Goal: Task Accomplishment & Management: Manage account settings

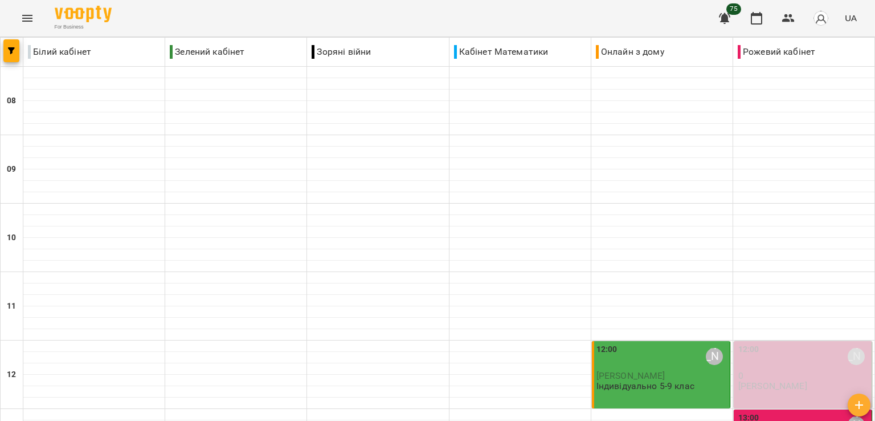
scroll to position [513, 0]
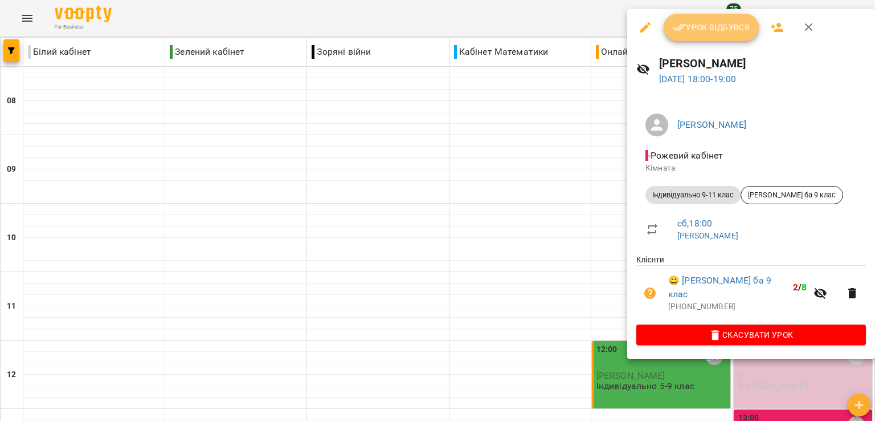
click at [689, 26] on span "Урок відбувся" at bounding box center [712, 28] width 78 height 14
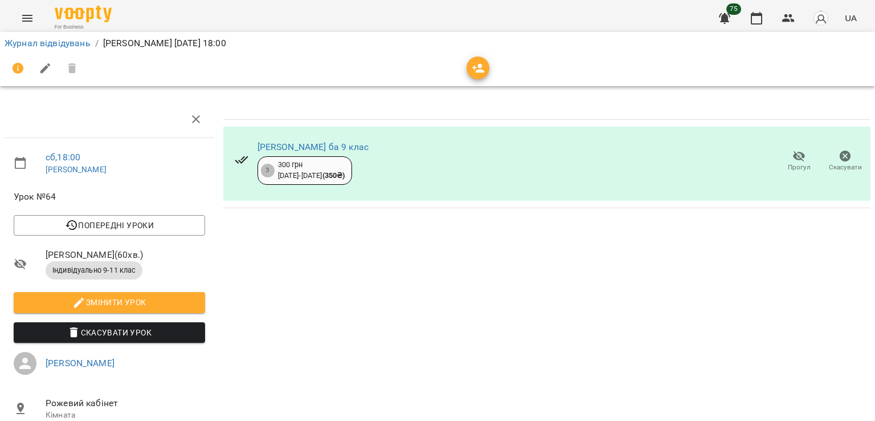
click at [776, 162] on button "Прогул" at bounding box center [799, 161] width 46 height 32
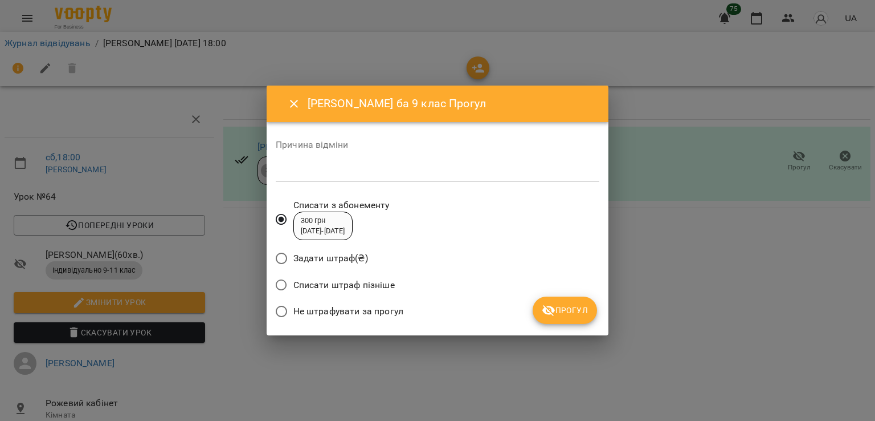
click at [347, 312] on span "Не штрафувати за прогул" at bounding box center [349, 311] width 110 height 14
click at [563, 315] on span "Прогул" at bounding box center [565, 310] width 46 height 14
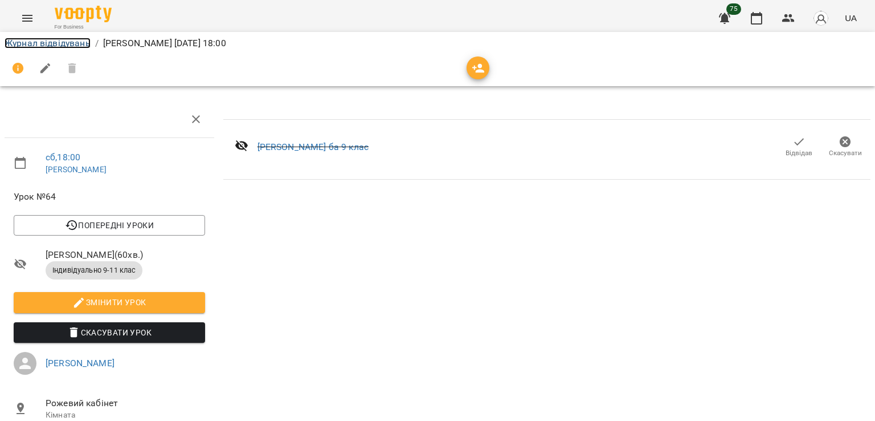
click at [44, 45] on link "Журнал відвідувань" at bounding box center [48, 43] width 86 height 11
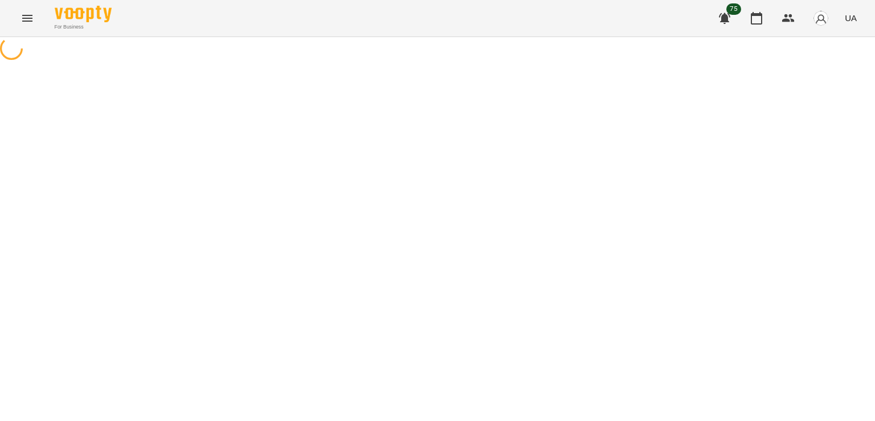
click at [27, 18] on icon "Menu" at bounding box center [27, 18] width 10 height 7
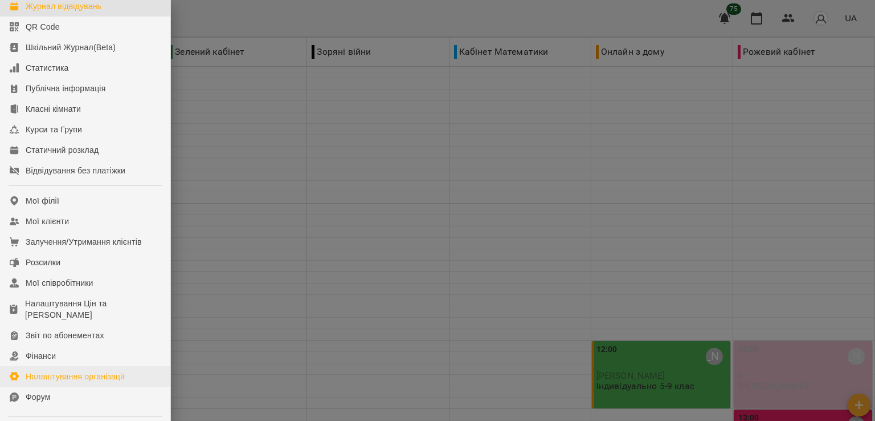
scroll to position [114, 0]
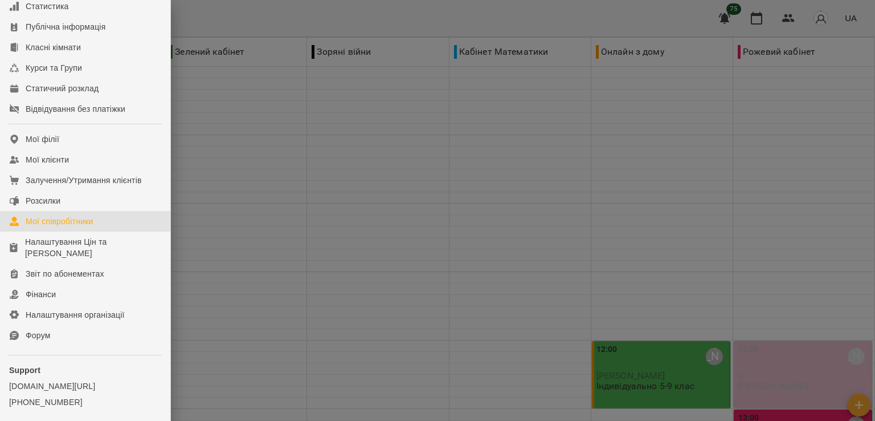
click at [93, 227] on div "Мої співробітники" at bounding box center [60, 220] width 68 height 11
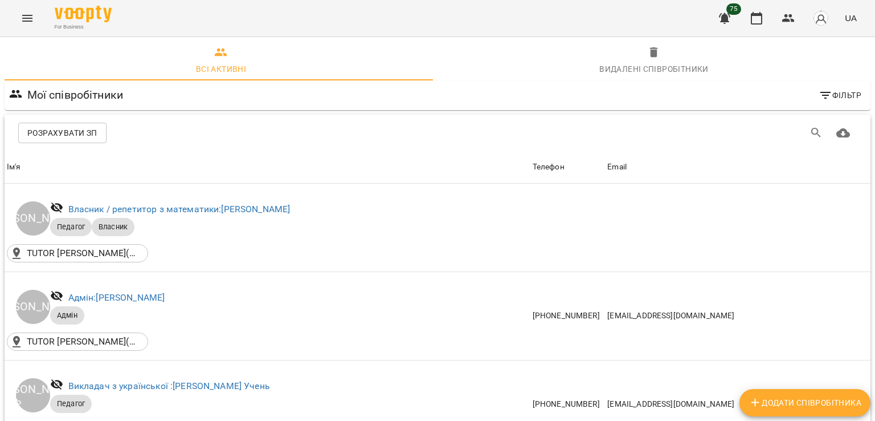
scroll to position [285, 0]
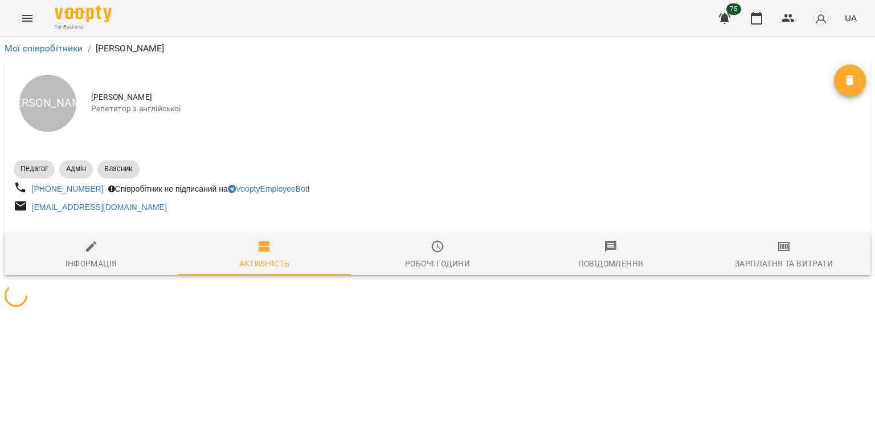
click at [720, 274] on button "Зарплатня та Витрати" at bounding box center [784, 254] width 173 height 41
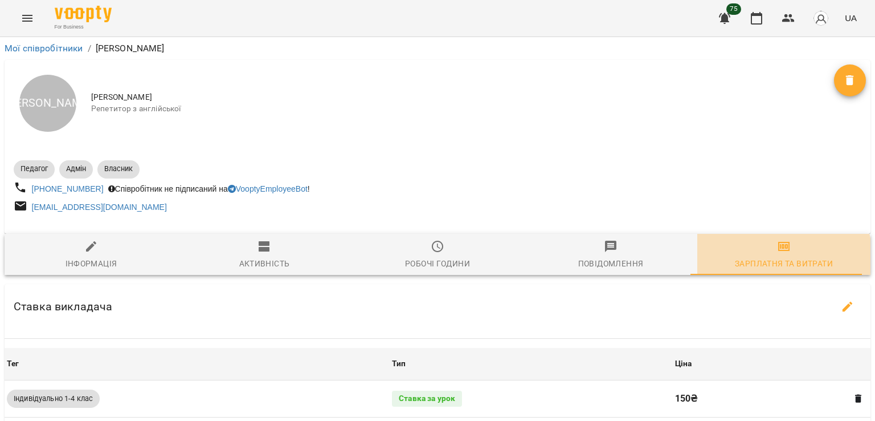
click at [760, 261] on div "Зарплатня та Витрати" at bounding box center [784, 263] width 98 height 14
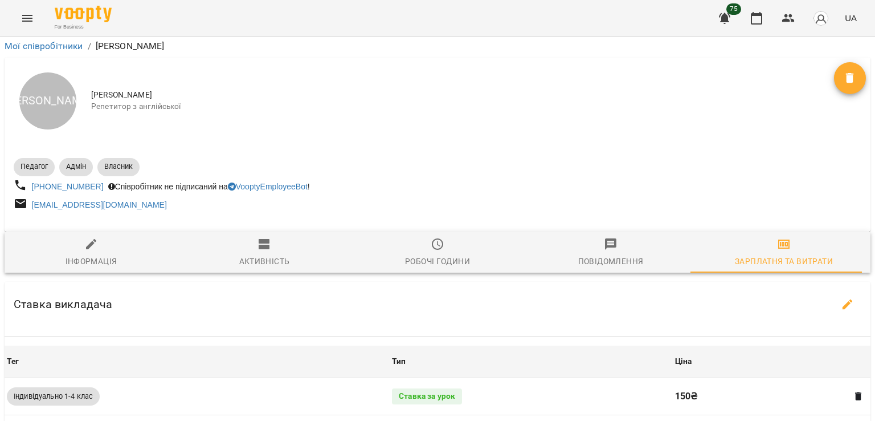
scroll to position [456, 0]
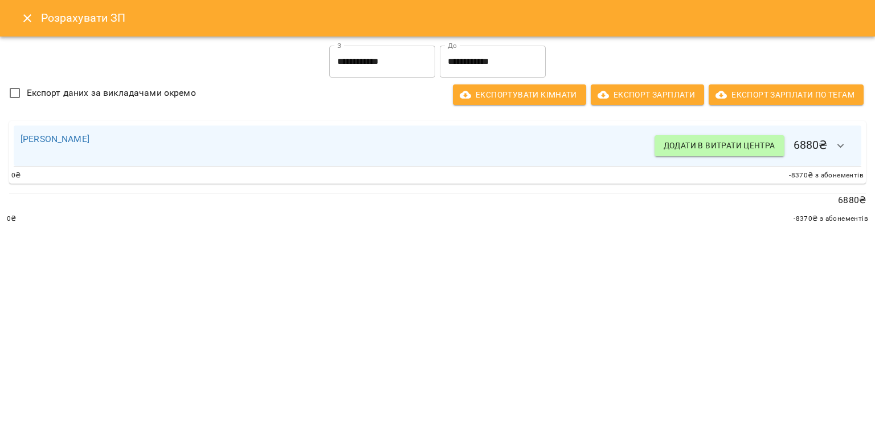
click at [404, 71] on input "**********" at bounding box center [382, 62] width 106 height 32
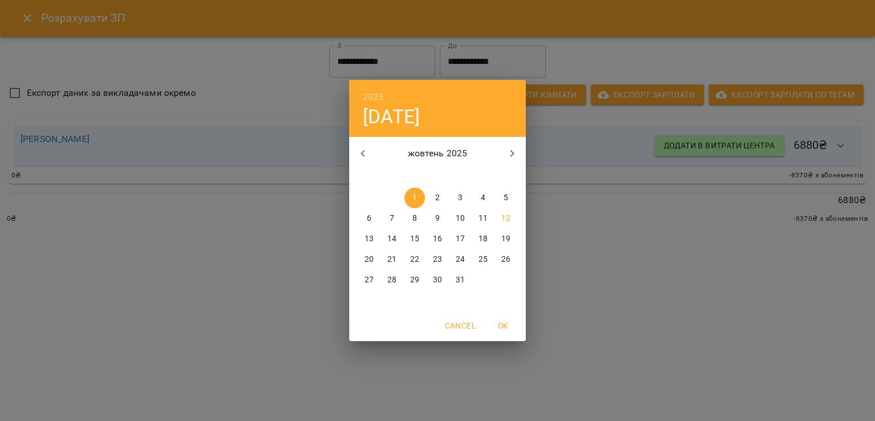
click at [366, 215] on span "6" at bounding box center [369, 218] width 21 height 11
type input "**********"
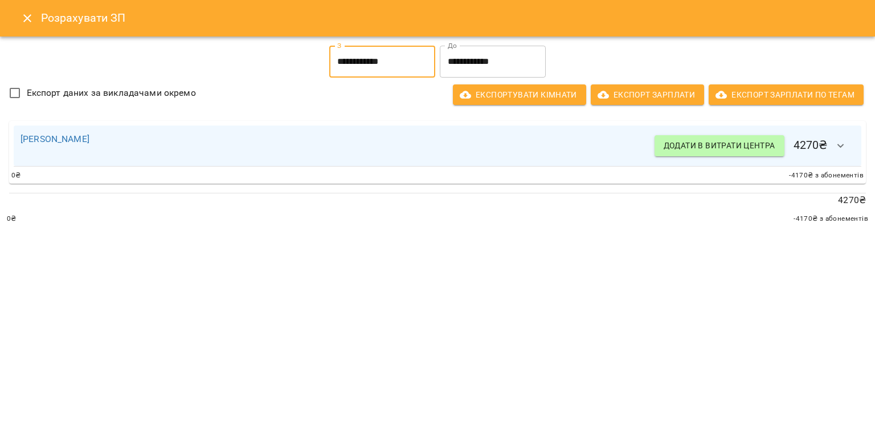
click at [862, 144] on div "Анна Бондаренко Додати в витрати центра 4270 ₴ 0 ₴ -4170 ₴ з абонементів" at bounding box center [437, 152] width 857 height 63
click at [851, 144] on button "button" at bounding box center [841, 145] width 27 height 27
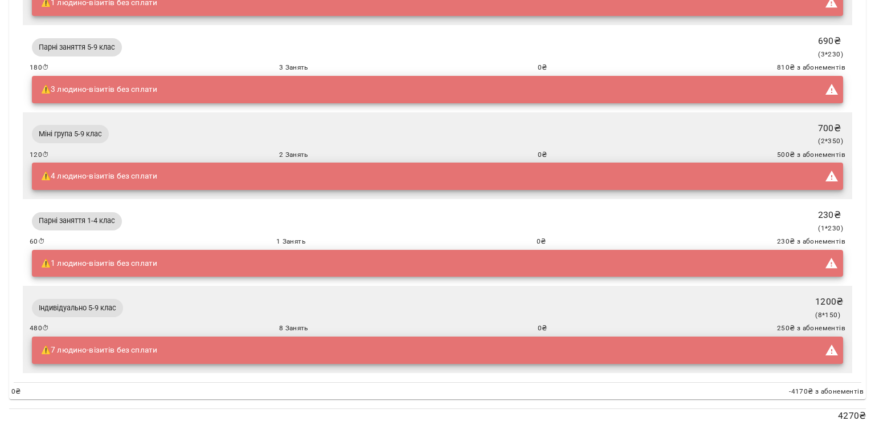
scroll to position [333, 0]
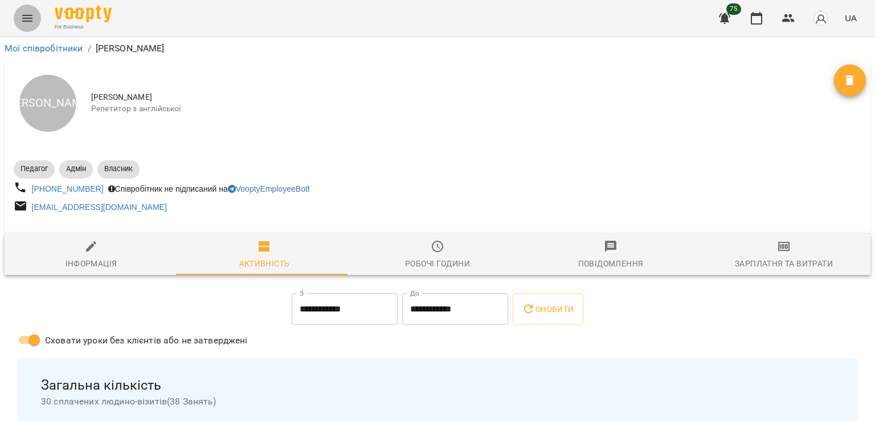
click at [16, 15] on button "Menu" at bounding box center [27, 18] width 27 height 27
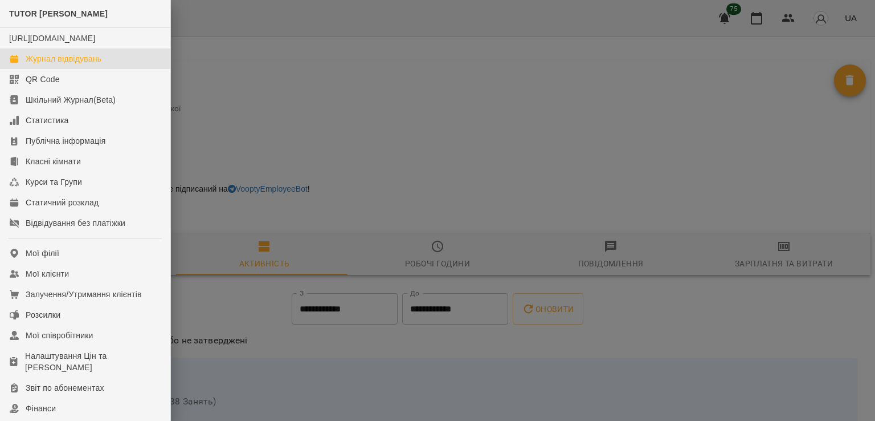
click at [93, 64] on div "Журнал відвідувань" at bounding box center [64, 58] width 76 height 11
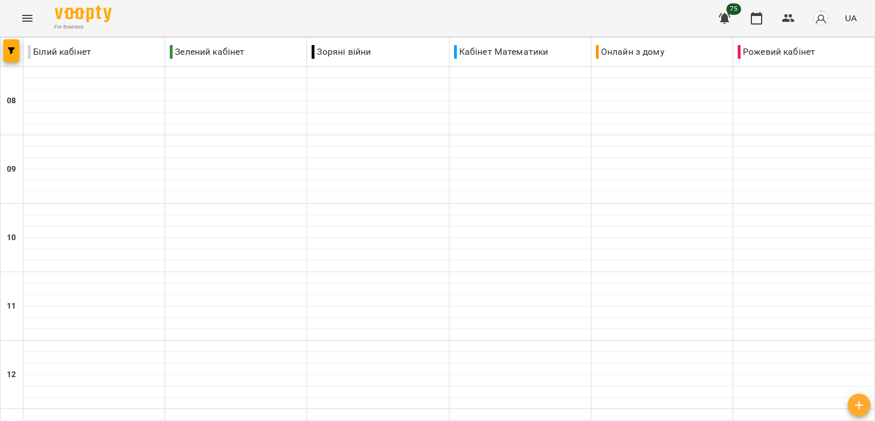
scroll to position [679, 0]
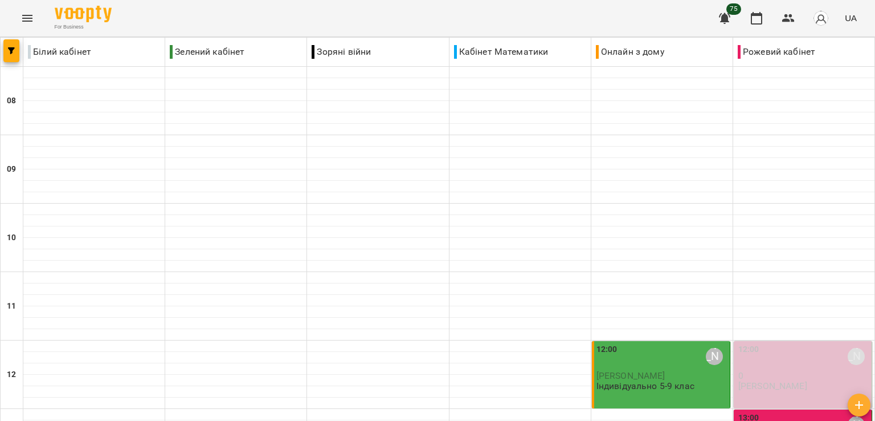
scroll to position [399, 0]
drag, startPoint x: 618, startPoint y: 13, endPoint x: 536, endPoint y: 0, distance: 83.0
click at [618, 13] on div "For Business 74 UA" at bounding box center [437, 18] width 875 height 36
